Goal: Information Seeking & Learning: Learn about a topic

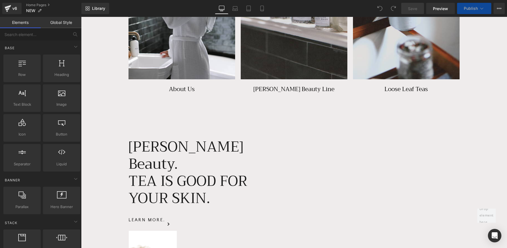
scroll to position [708, 0]
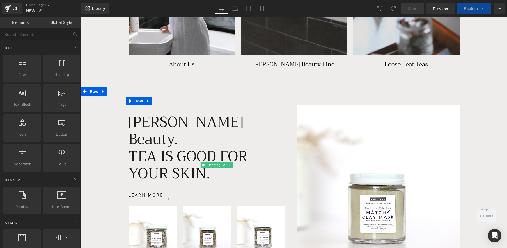
click at [233, 144] on span "TEA IS GOOD FOR YOUR SKIN." at bounding box center [188, 165] width 119 height 42
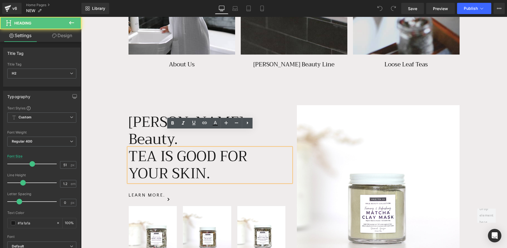
click at [226, 154] on h2 "TEA IS GOOD FOR YOUR SKIN." at bounding box center [203, 165] width 149 height 34
click at [137, 119] on span "[PERSON_NAME] Beauty." at bounding box center [186, 131] width 115 height 42
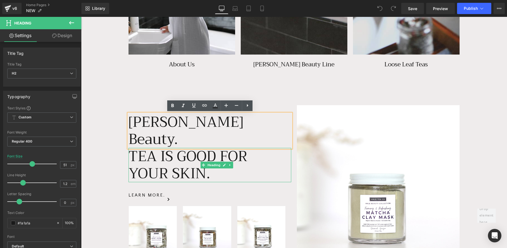
click at [205, 144] on span "TEA IS GOOD FOR YOUR SKIN." at bounding box center [188, 165] width 119 height 42
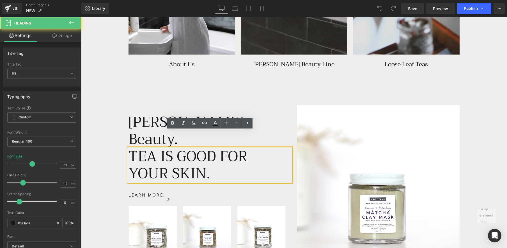
click at [226, 160] on h2 "TEA IS GOOD FOR YOUR SKIN." at bounding box center [203, 165] width 149 height 34
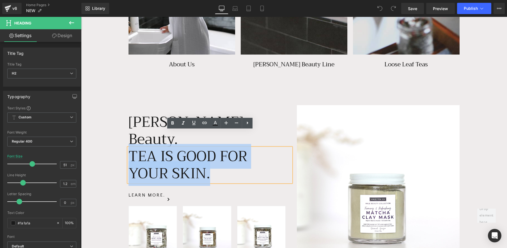
drag, startPoint x: 220, startPoint y: 161, endPoint x: 132, endPoint y: 138, distance: 90.4
click at [132, 148] on h2 "TEA IS GOOD FOR YOUR SKIN." at bounding box center [203, 165] width 149 height 34
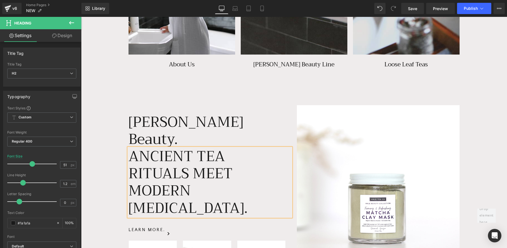
click at [111, 132] on div "[PERSON_NAME] Beauty. Heading ANCIENT TEA RITUALS MEET MODERN [MEDICAL_DATA]. H…" at bounding box center [294, 203] width 426 height 212
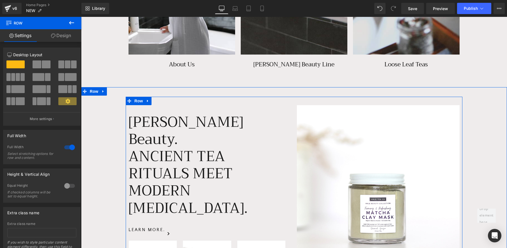
click at [150, 120] on span "[PERSON_NAME] Beauty." at bounding box center [186, 131] width 115 height 42
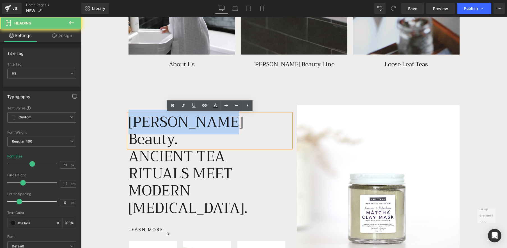
click at [150, 120] on span "[PERSON_NAME] Beauty." at bounding box center [186, 131] width 115 height 42
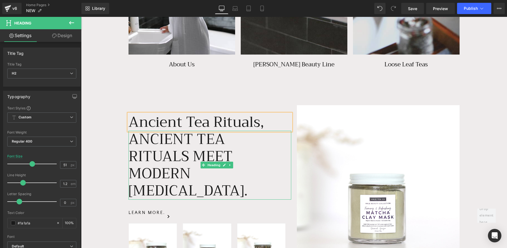
click at [176, 165] on span "ANCIENT TEA RITUALS MEET MODERN [MEDICAL_DATA]." at bounding box center [188, 165] width 119 height 76
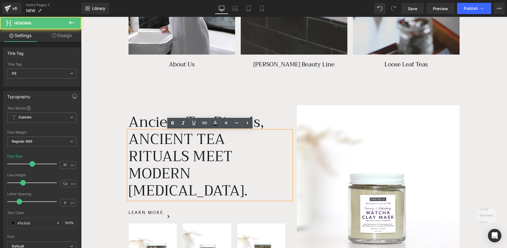
click at [193, 161] on span "ANCIENT TEA RITUALS MEET MODERN [MEDICAL_DATA]." at bounding box center [188, 165] width 119 height 76
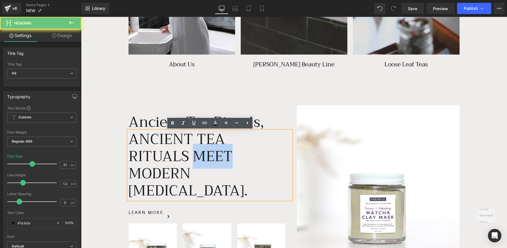
click at [193, 161] on span "ANCIENT TEA RITUALS MEET MODERN [MEDICAL_DATA]." at bounding box center [188, 165] width 119 height 76
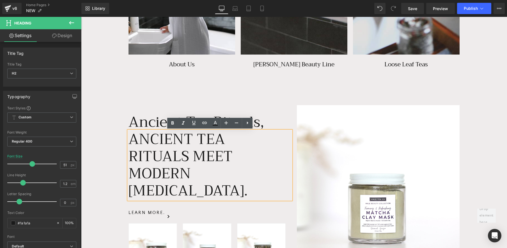
click at [190, 162] on span "ANCIENT TEA RITUALS MEET MODERN [MEDICAL_DATA]." at bounding box center [188, 165] width 119 height 76
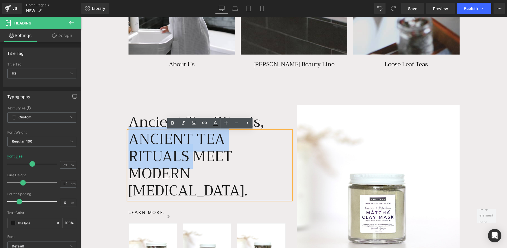
drag, startPoint x: 193, startPoint y: 157, endPoint x: 111, endPoint y: 140, distance: 83.4
click at [111, 140] on div "Ancient Tea Rituals, Heading ANCIENT TEA RITUALS MEET MODERN [MEDICAL_DATA]. He…" at bounding box center [294, 194] width 426 height 195
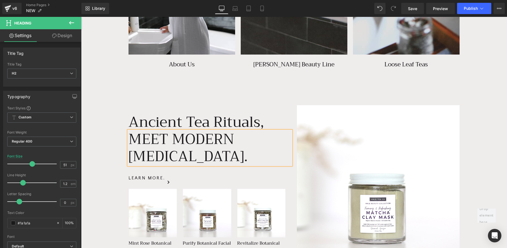
click at [120, 135] on div "Ancient Tea Rituals, Heading MEET MODERN [MEDICAL_DATA]. Heading Learn more. Bu…" at bounding box center [294, 184] width 426 height 174
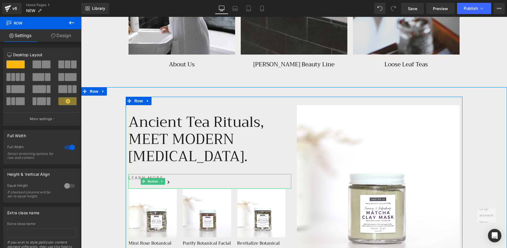
click at [134, 182] on link "Learn more." at bounding box center [149, 181] width 41 height 13
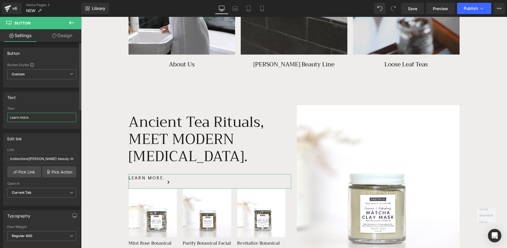
click at [31, 121] on input "Learn more." at bounding box center [41, 117] width 69 height 9
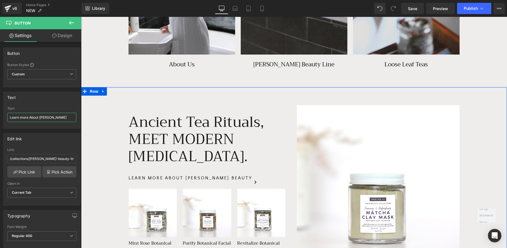
type input "Learn more About [PERSON_NAME] Beauty."
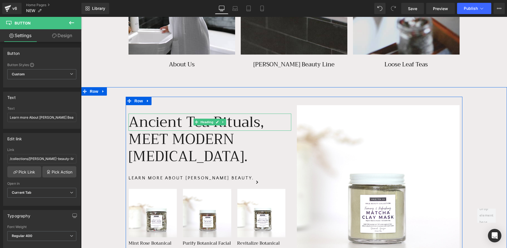
click at [134, 124] on span "Ancient Tea Rituals," at bounding box center [197, 122] width 136 height 25
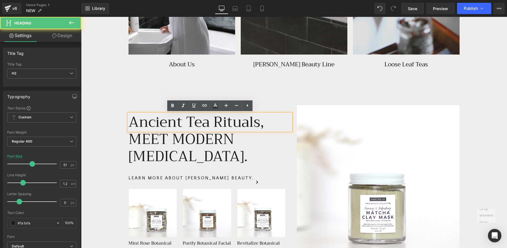
click at [133, 124] on span "Ancient Tea Rituals," at bounding box center [197, 122] width 136 height 25
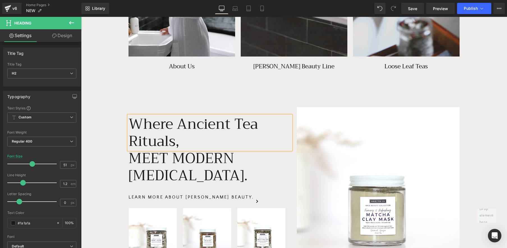
scroll to position [705, 0]
